Goal: Navigation & Orientation: Find specific page/section

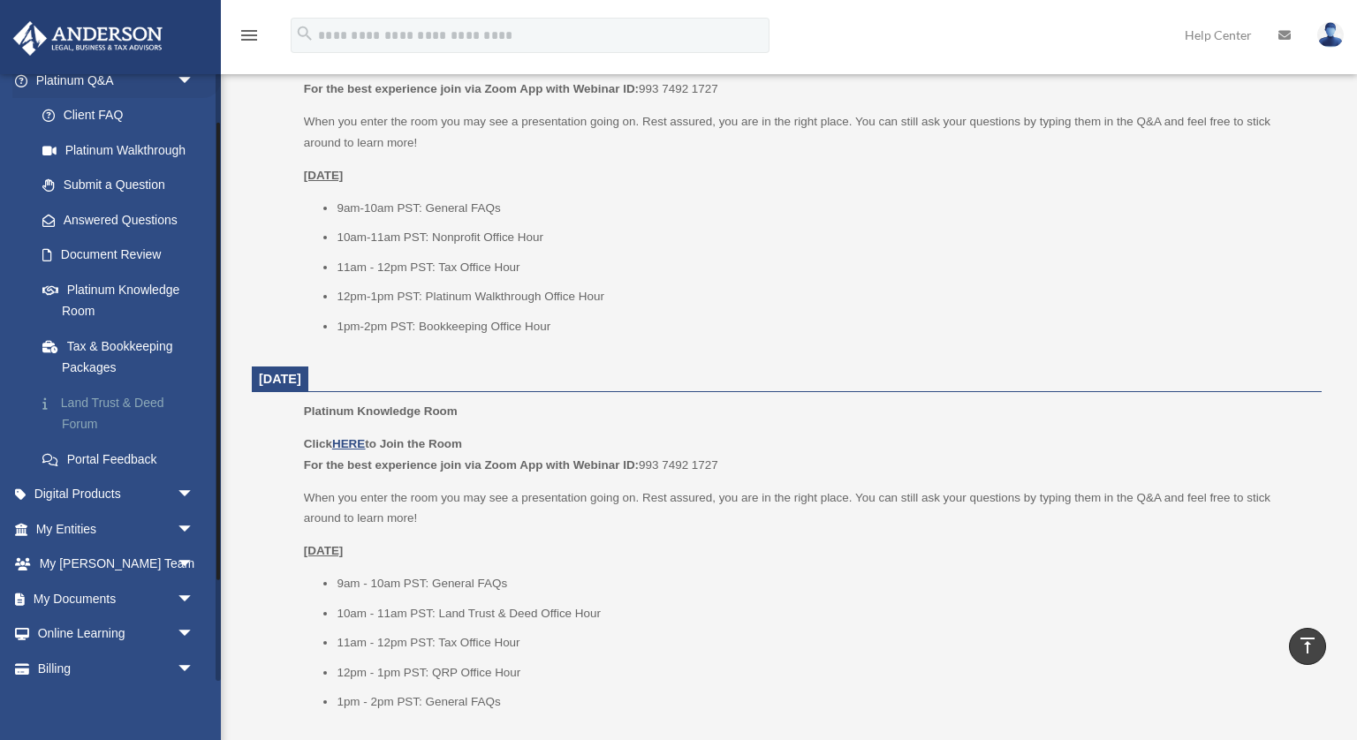
scroll to position [200, 0]
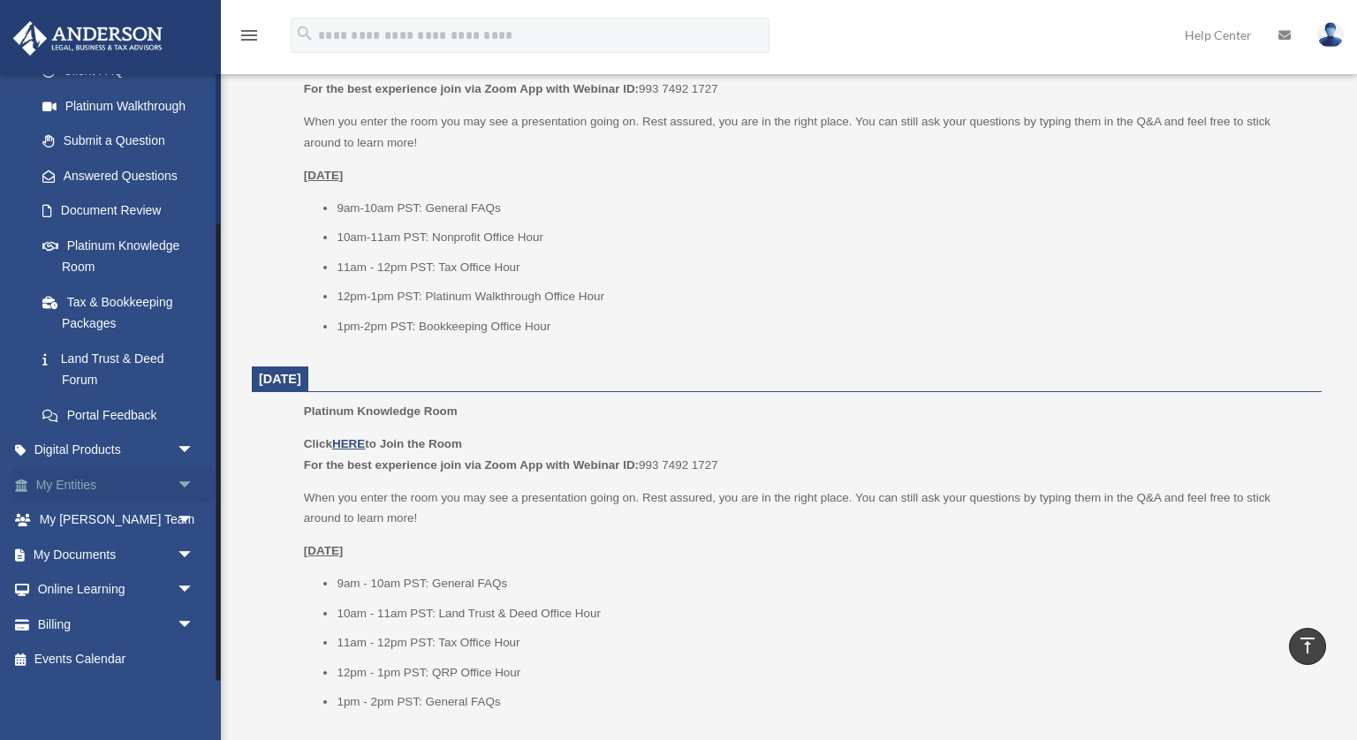
click at [119, 488] on link "My Entities arrow_drop_down" at bounding box center [116, 484] width 208 height 35
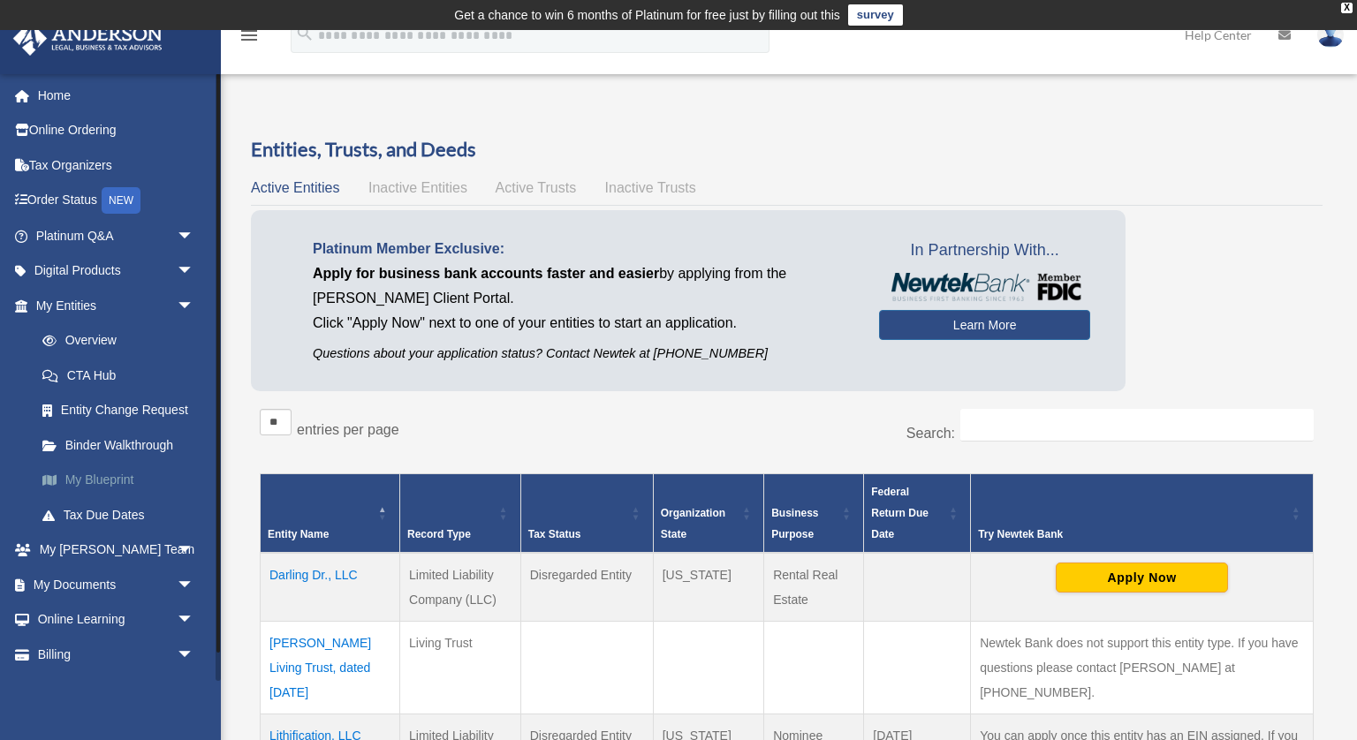
click at [100, 475] on link "My Blueprint" at bounding box center [123, 480] width 196 height 35
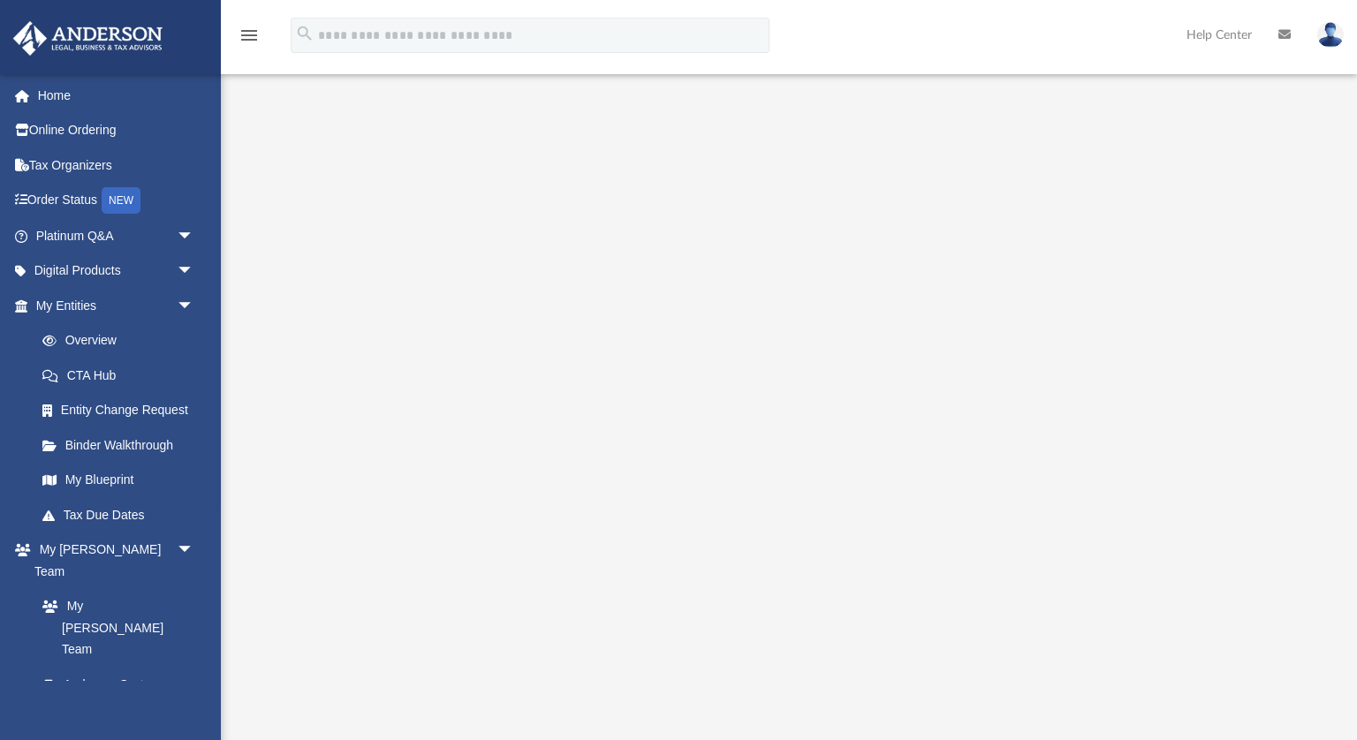
scroll to position [96, 0]
click at [80, 95] on link "Home" at bounding box center [116, 95] width 208 height 35
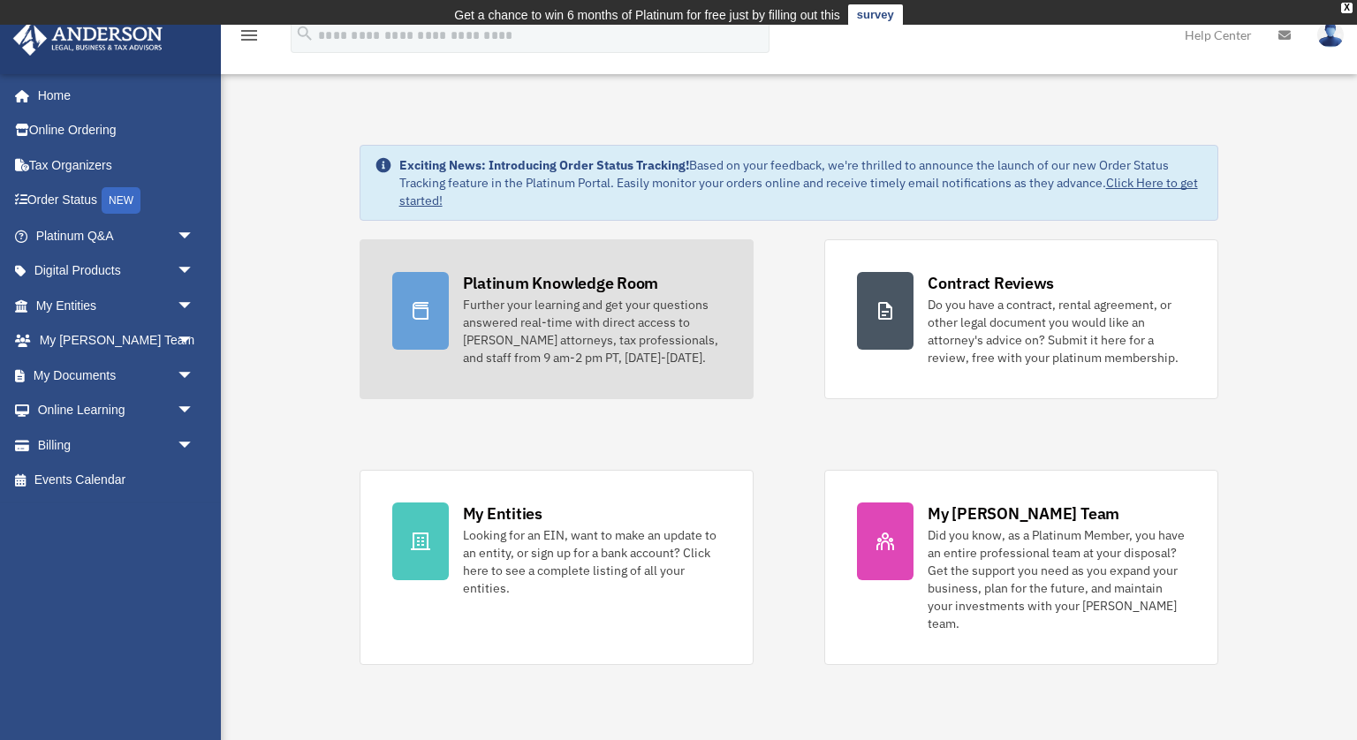
click at [564, 286] on div "Platinum Knowledge Room Further your learning and get your questions answered r…" at bounding box center [592, 319] width 258 height 95
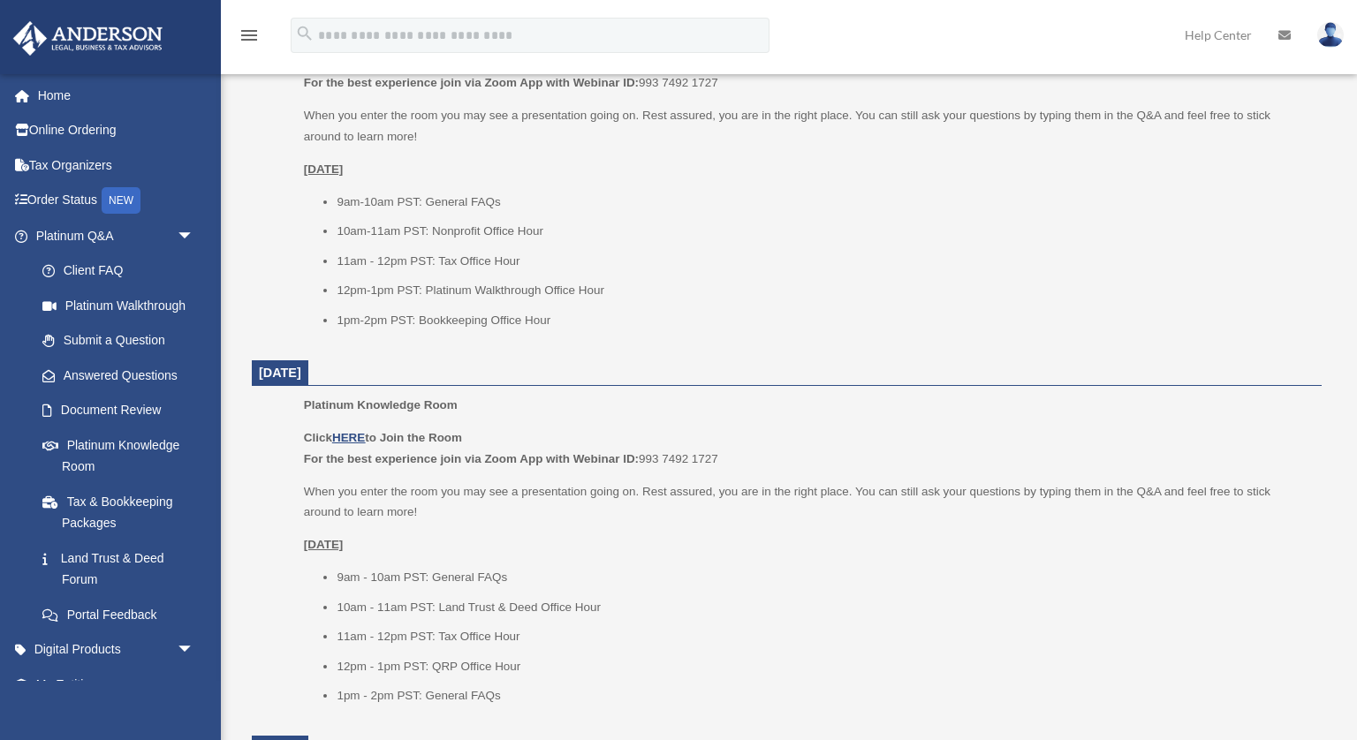
scroll to position [851, 0]
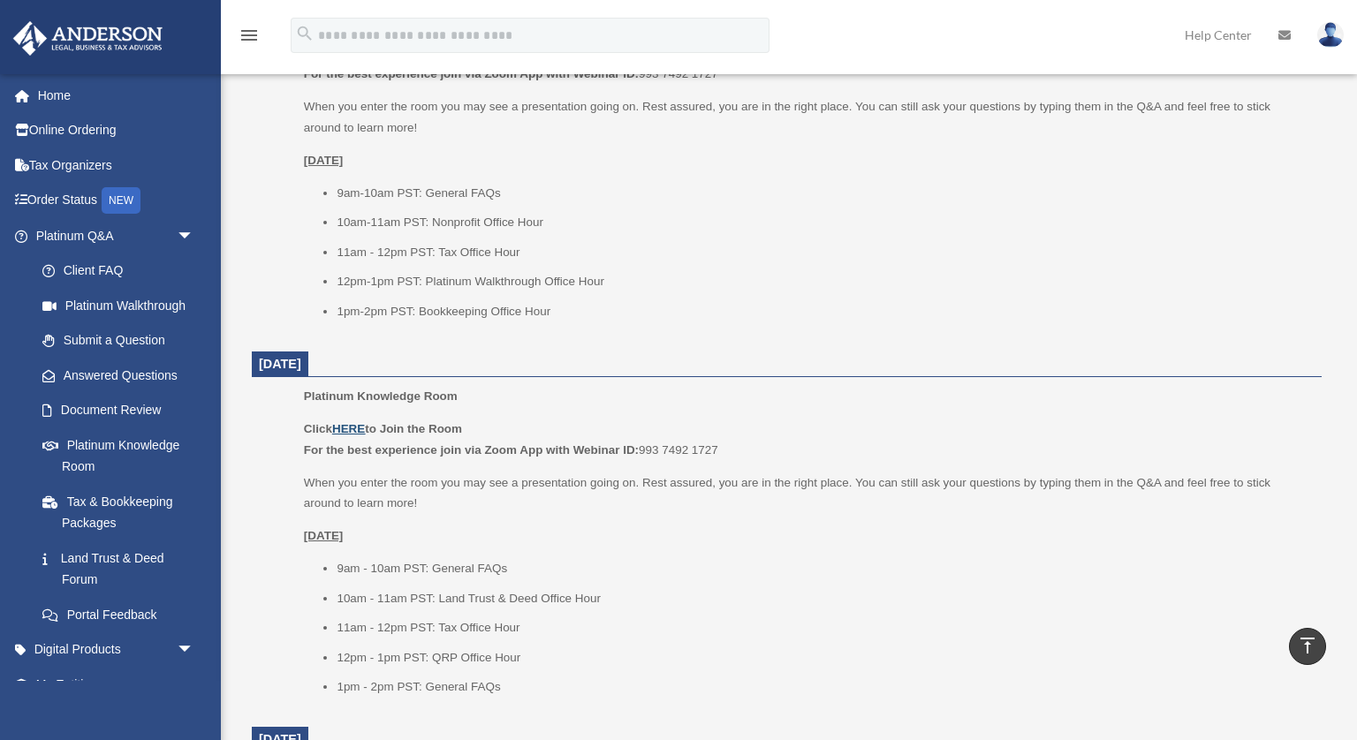
click at [352, 422] on u "HERE" at bounding box center [348, 428] width 33 height 13
